Goal: Information Seeking & Learning: Understand process/instructions

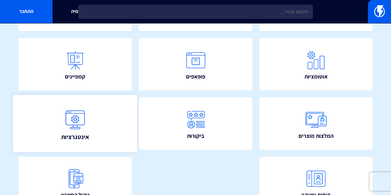
scroll to position [124, 0]
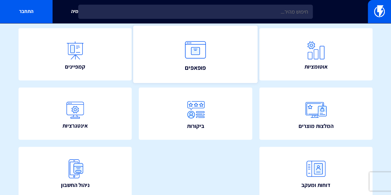
click at [203, 56] on img at bounding box center [195, 50] width 27 height 27
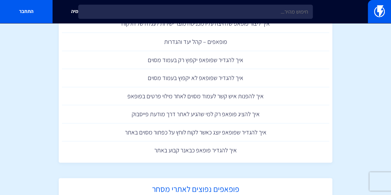
scroll to position [464, 0]
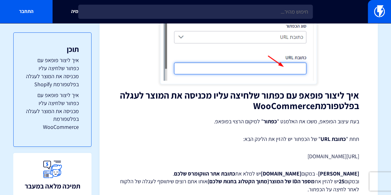
scroll to position [495, 0]
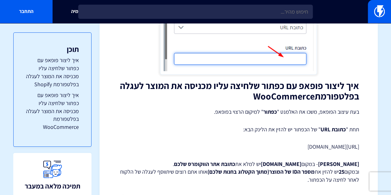
drag, startPoint x: 210, startPoint y: 146, endPoint x: 343, endPoint y: 145, distance: 133.4
copy p "[URL][DOMAIN_NAME]"
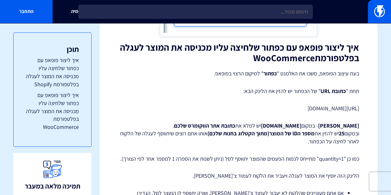
scroll to position [580, 0]
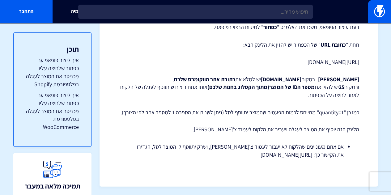
drag, startPoint x: 212, startPoint y: 155, endPoint x: 355, endPoint y: 151, distance: 142.7
copy li "[URL][DOMAIN_NAME]"
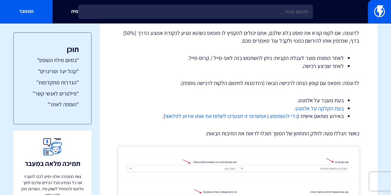
scroll to position [866, 0]
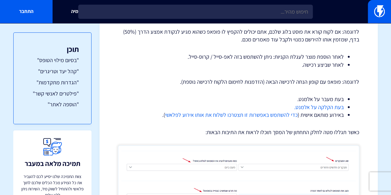
click at [183, 115] on link "כדי להשתמש באפשרות זו תצטרכו לשלוח את אותו אירוע לפלאשי" at bounding box center [231, 114] width 133 height 7
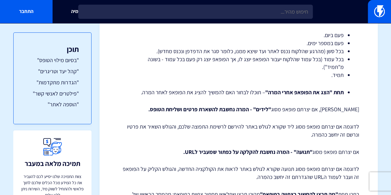
scroll to position [1145, 0]
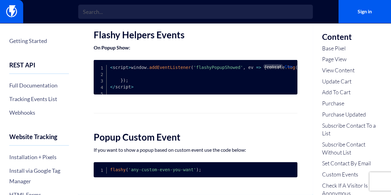
scroll to position [2025, 0]
